Goal: Task Accomplishment & Management: Use online tool/utility

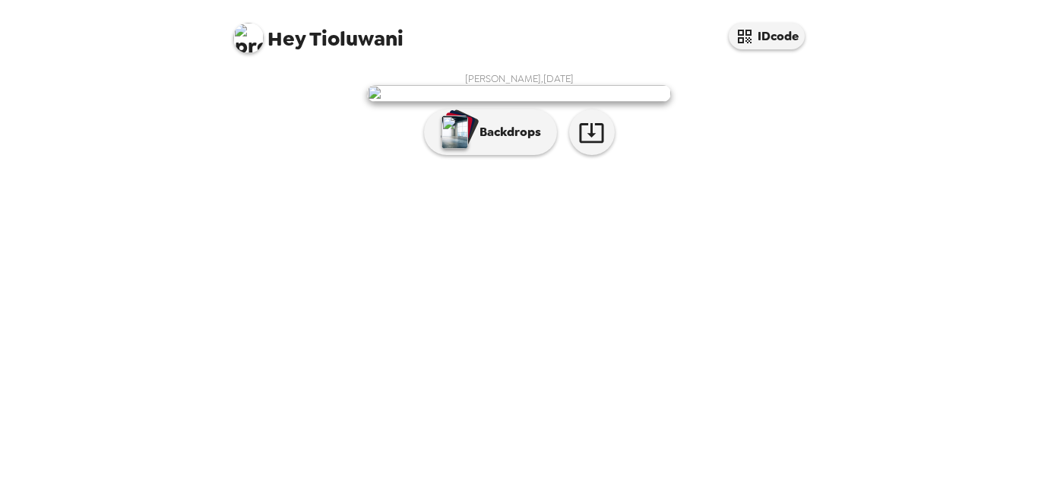
scroll to position [86, 0]
click at [595, 143] on icon "button" at bounding box center [591, 133] width 24 height 20
